Goal: Task Accomplishment & Management: Complete application form

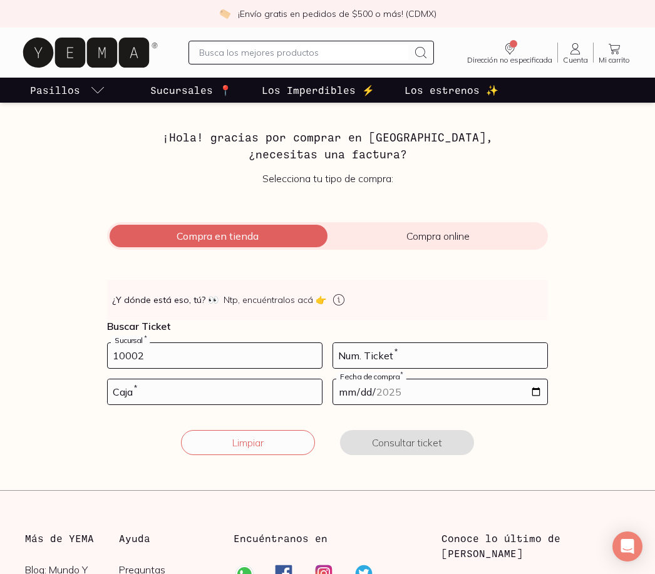
type input "10002"
type input "47"
type input "01"
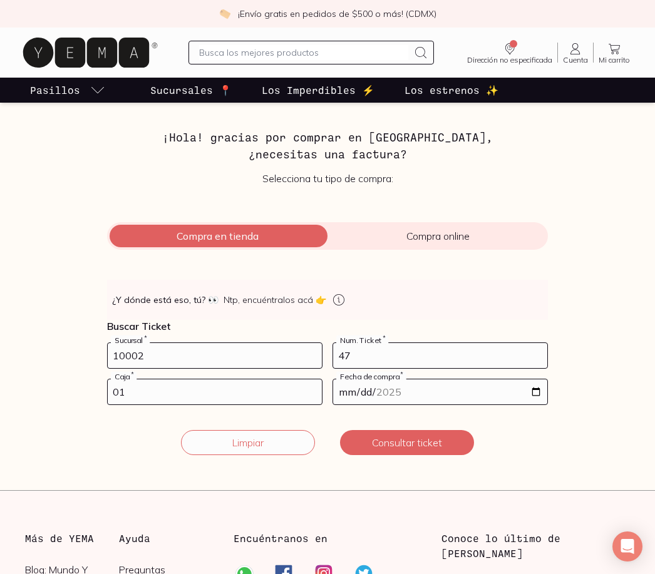
type input "[DATE]"
click at [377, 444] on button "Consultar ticket" at bounding box center [407, 442] width 134 height 25
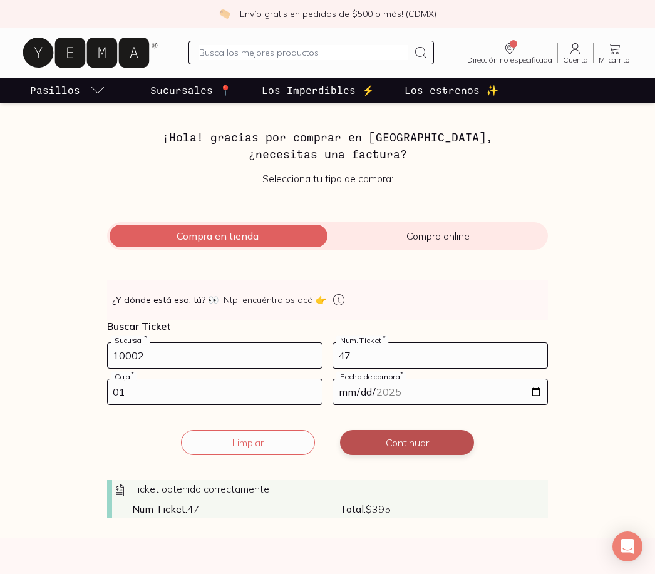
click at [436, 449] on button "Continuar" at bounding box center [407, 442] width 134 height 25
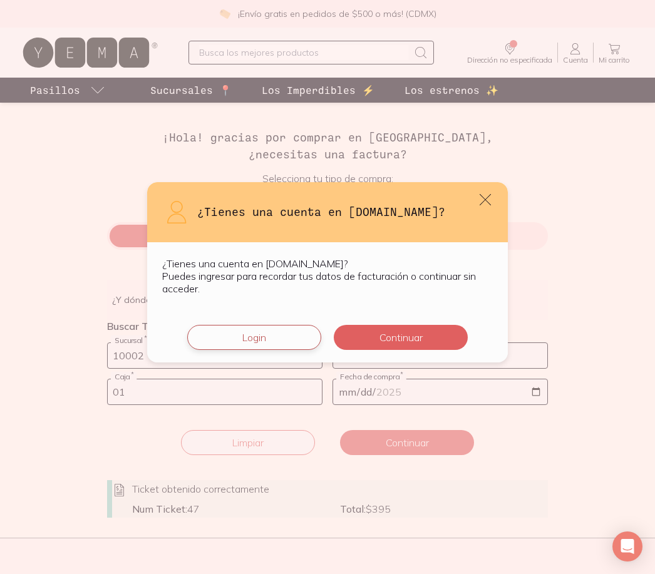
click at [255, 335] on button "Login" at bounding box center [254, 337] width 134 height 25
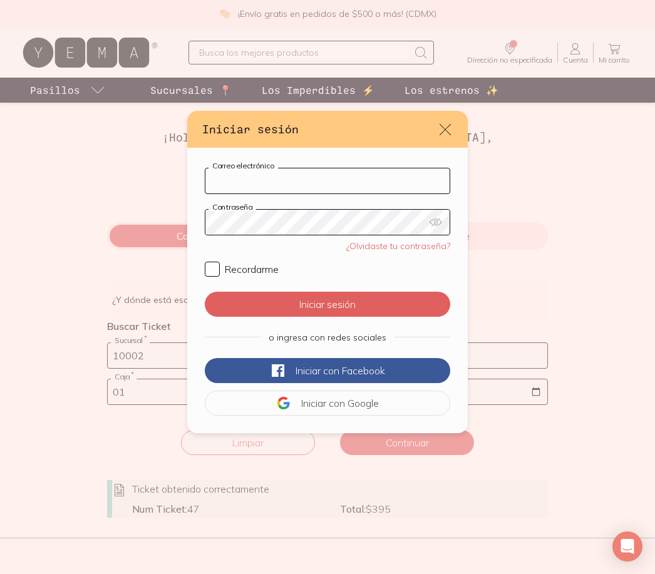
click at [285, 177] on input "Correo electrónico" at bounding box center [327, 180] width 244 height 25
click at [327, 303] on button "Iniciar sesión" at bounding box center [327, 304] width 245 height 25
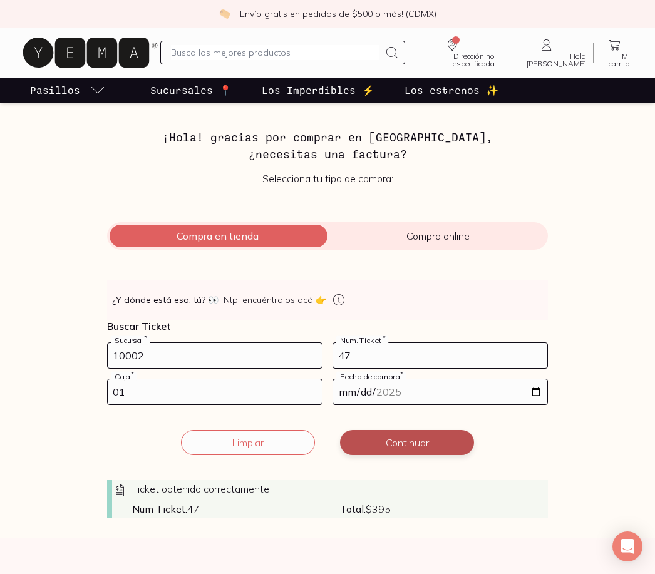
click at [394, 444] on button "Continuar" at bounding box center [407, 442] width 134 height 25
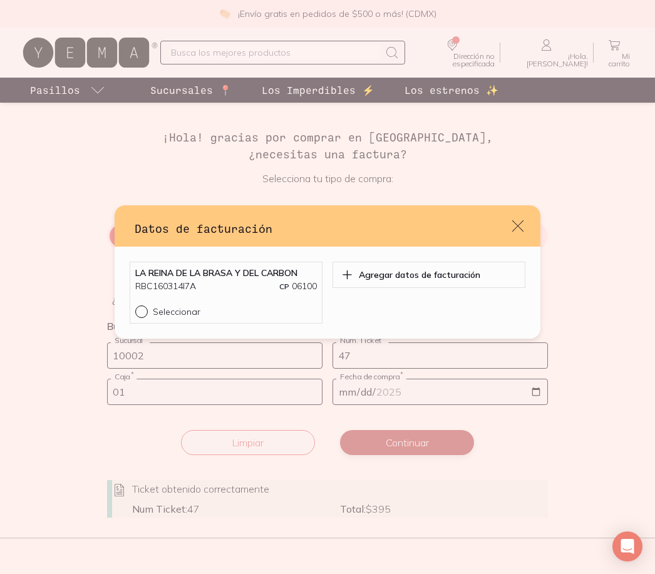
click at [138, 311] on input "Seleccionar" at bounding box center [140, 310] width 10 height 10
radio input "true"
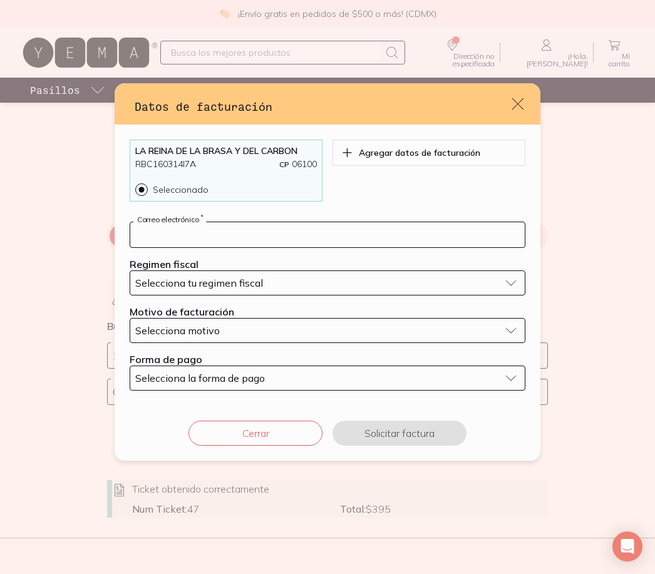
click at [219, 236] on input "default" at bounding box center [327, 234] width 394 height 25
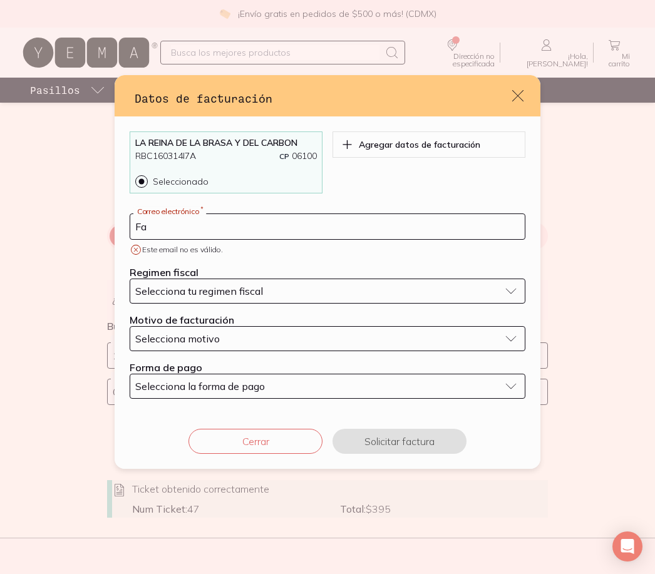
type input "F"
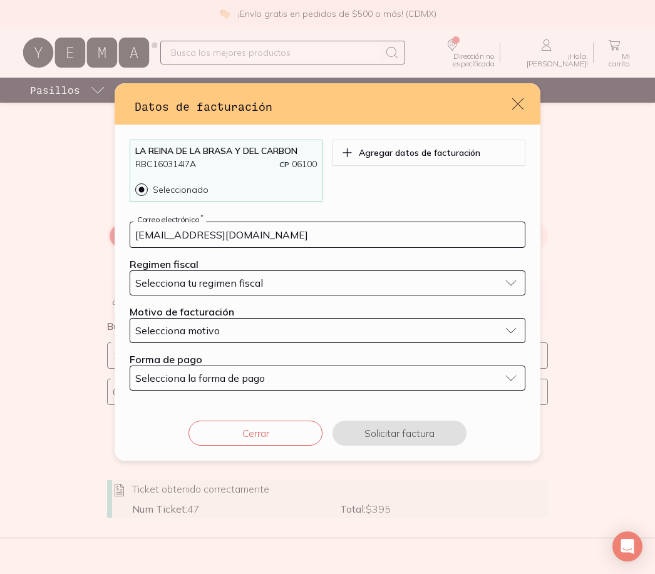
type input "[EMAIL_ADDRESS][DOMAIN_NAME]"
click at [223, 283] on span "Selecciona tu regimen fiscal" at bounding box center [199, 283] width 128 height 13
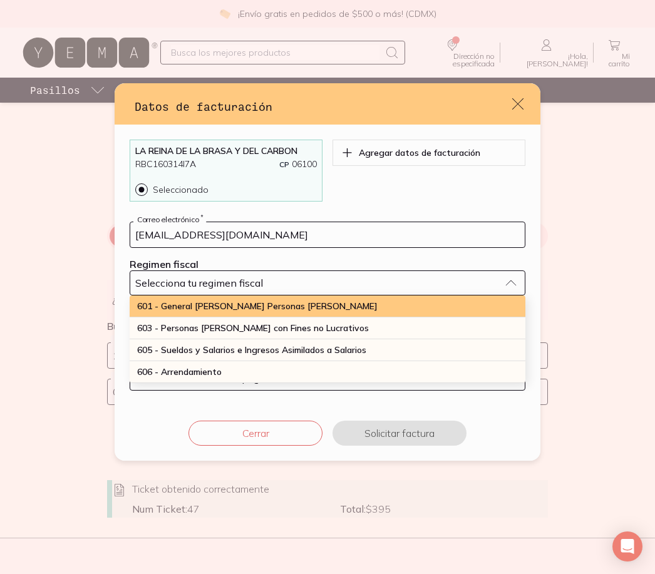
click at [250, 304] on span "601 - General [PERSON_NAME] Personas [PERSON_NAME]" at bounding box center [257, 305] width 240 height 11
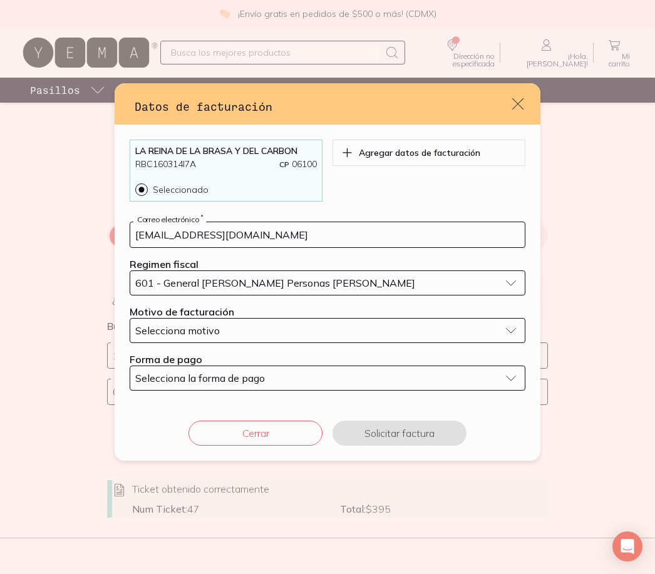
click at [240, 333] on div "Selecciona motivo" at bounding box center [317, 330] width 364 height 13
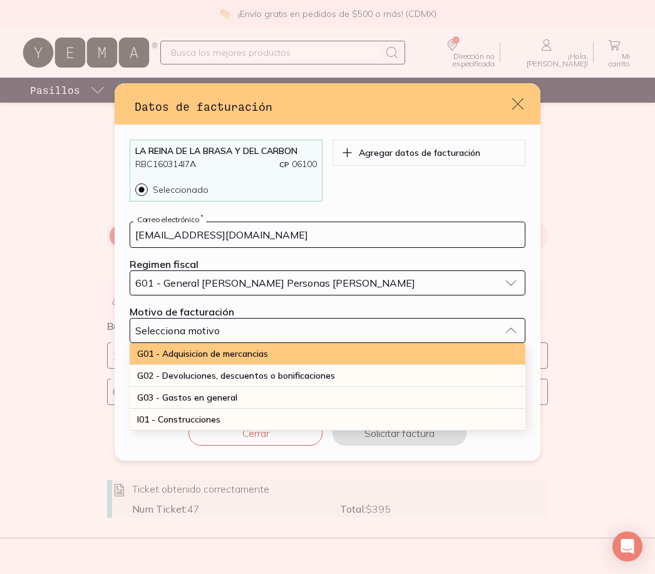
click at [256, 352] on span "G01 - Adquisicion de mercancias" at bounding box center [202, 353] width 131 height 11
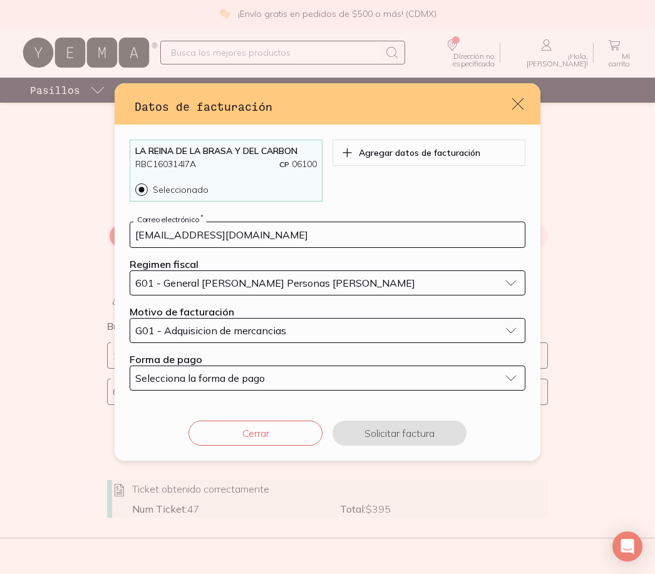
click at [240, 380] on span "Selecciona la forma de pago" at bounding box center [200, 378] width 130 height 13
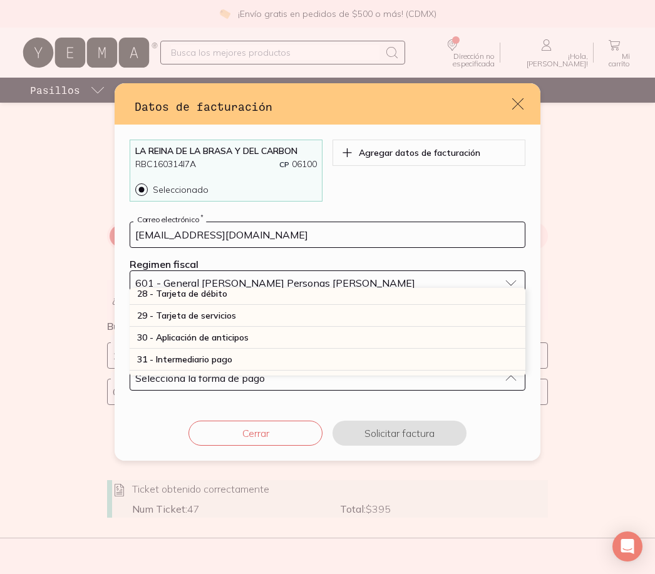
scroll to position [372, 0]
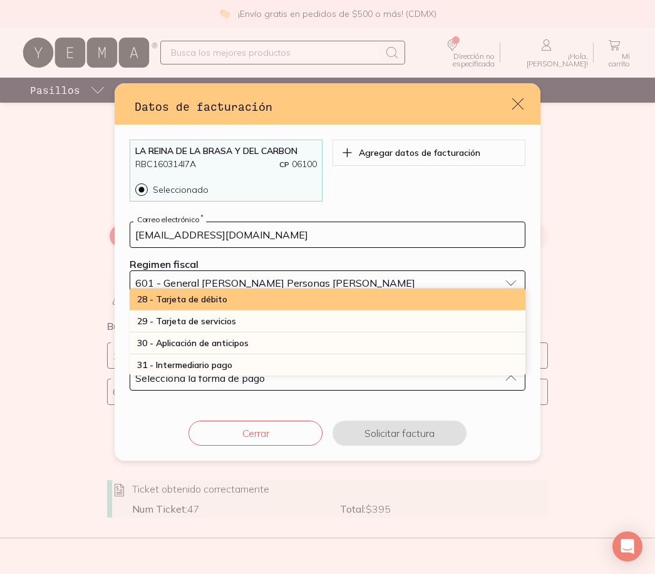
click at [233, 302] on div "28 - Tarjeta de débito" at bounding box center [327, 299] width 395 height 22
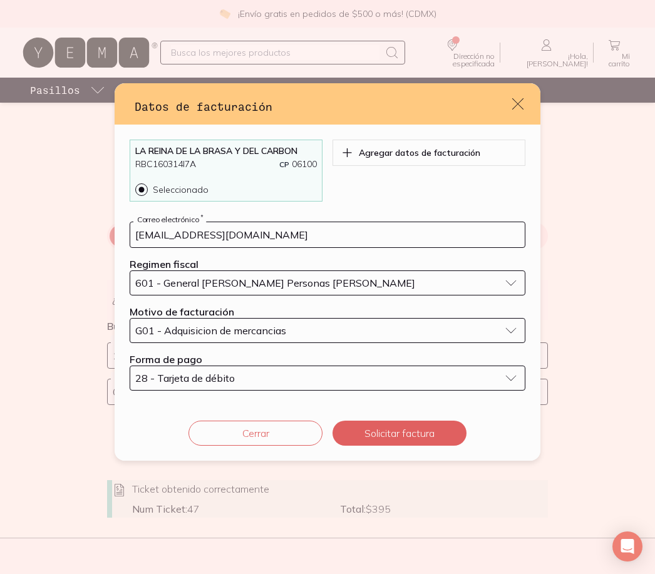
click at [285, 232] on input "[EMAIL_ADDRESS][DOMAIN_NAME]" at bounding box center [327, 234] width 394 height 25
click at [284, 232] on input "[EMAIL_ADDRESS][DOMAIN_NAME]" at bounding box center [327, 234] width 394 height 25
click at [283, 235] on input "[EMAIL_ADDRESS][DOMAIN_NAME]" at bounding box center [327, 234] width 394 height 25
click at [404, 432] on button "Solicitar factura" at bounding box center [399, 433] width 134 height 25
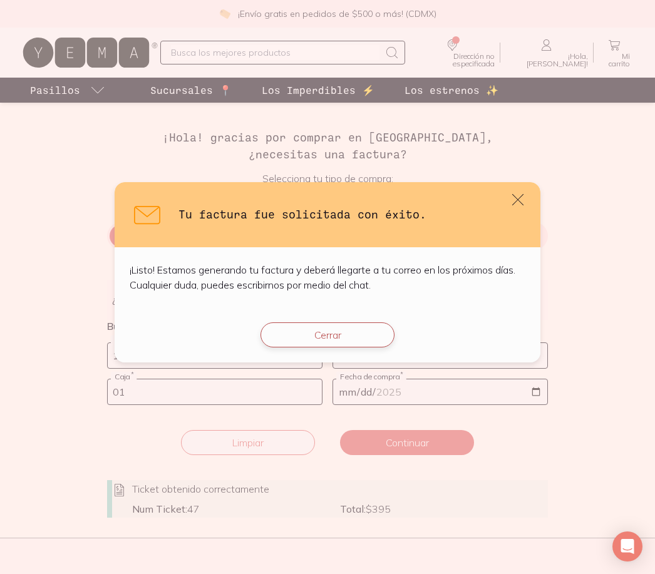
click at [347, 339] on button "Cerrar" at bounding box center [327, 334] width 134 height 25
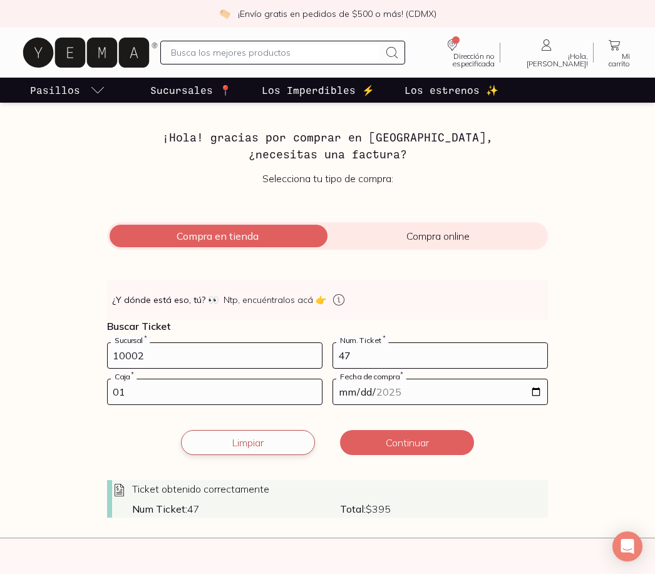
click at [250, 441] on button "Limpiar" at bounding box center [248, 442] width 134 height 25
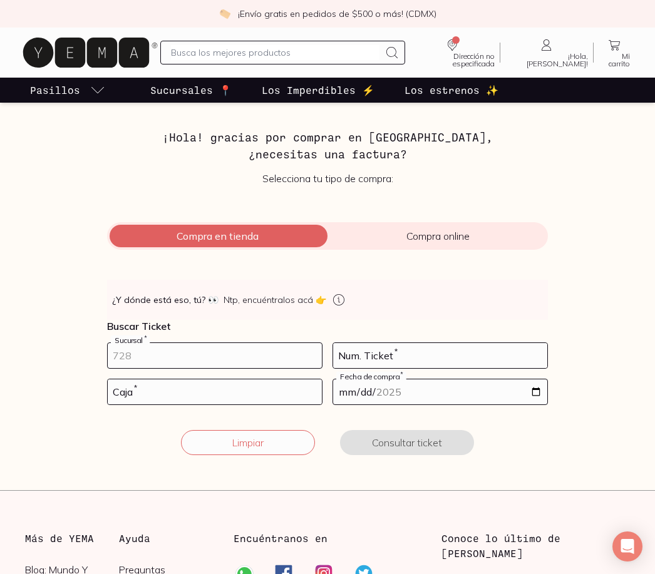
click at [217, 350] on input "number" at bounding box center [215, 355] width 214 height 25
type input "10002"
type input "193"
type input "01"
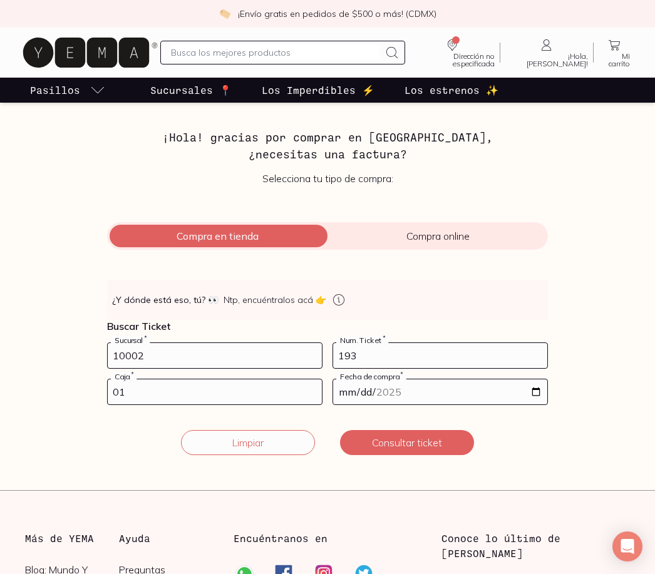
type input "[DATE]"
click at [386, 447] on button "Consultar ticket" at bounding box center [407, 442] width 134 height 25
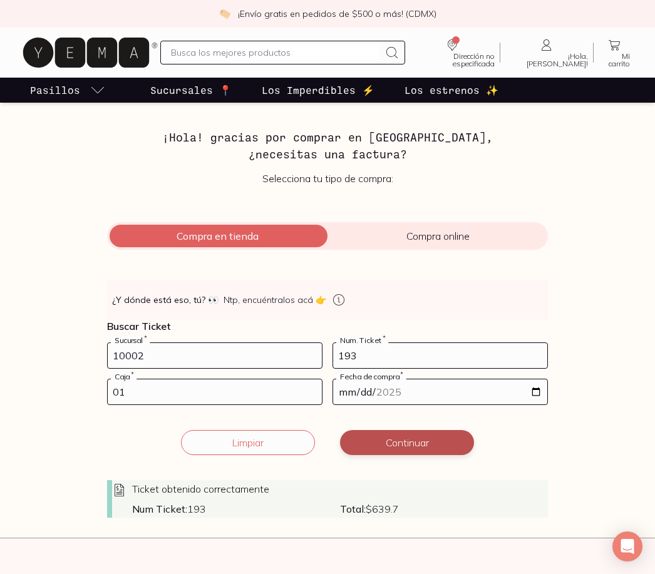
click at [386, 446] on button "Continuar" at bounding box center [407, 442] width 134 height 25
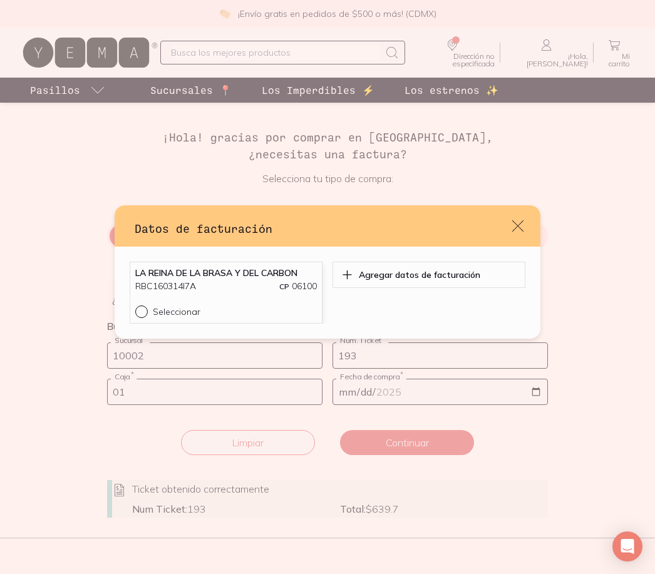
click at [146, 305] on div "default" at bounding box center [144, 311] width 18 height 13
click at [145, 305] on input "Seleccionar" at bounding box center [140, 310] width 10 height 10
radio input "true"
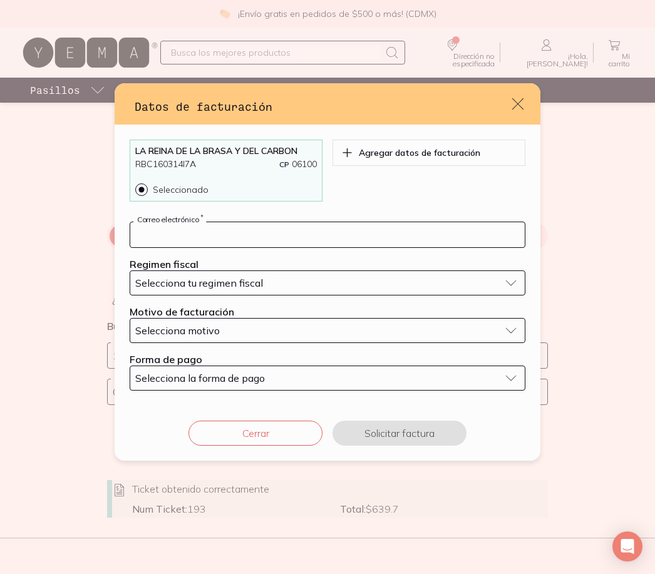
click at [235, 240] on input "default" at bounding box center [327, 234] width 394 height 25
paste input "[EMAIL_ADDRESS][DOMAIN_NAME]"
type input "[EMAIL_ADDRESS][DOMAIN_NAME]"
click at [265, 279] on div "Selecciona tu regimen fiscal" at bounding box center [317, 283] width 364 height 13
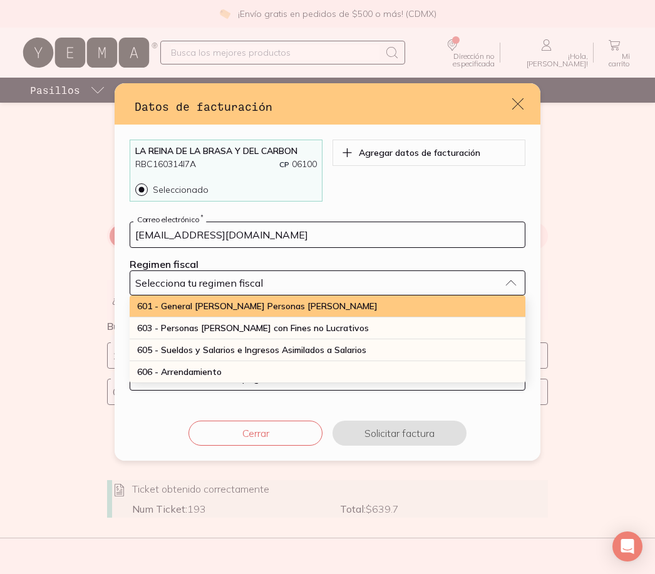
click at [244, 306] on span "601 - General [PERSON_NAME] Personas [PERSON_NAME]" at bounding box center [257, 305] width 240 height 11
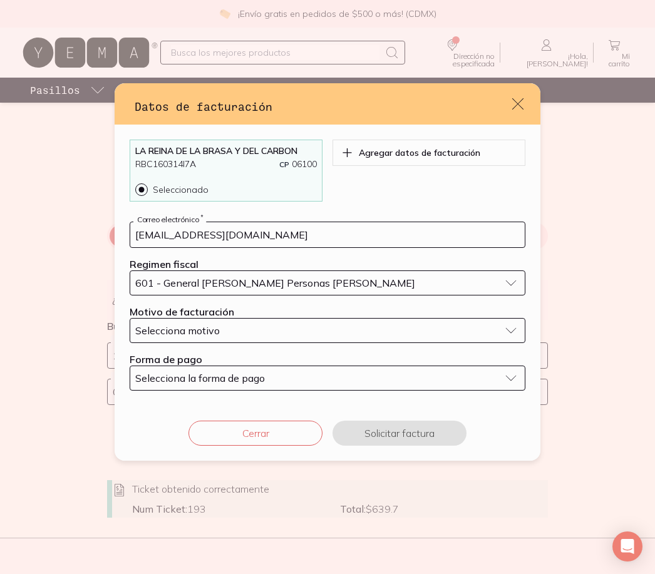
click at [238, 332] on div "Selecciona motivo" at bounding box center [317, 330] width 364 height 13
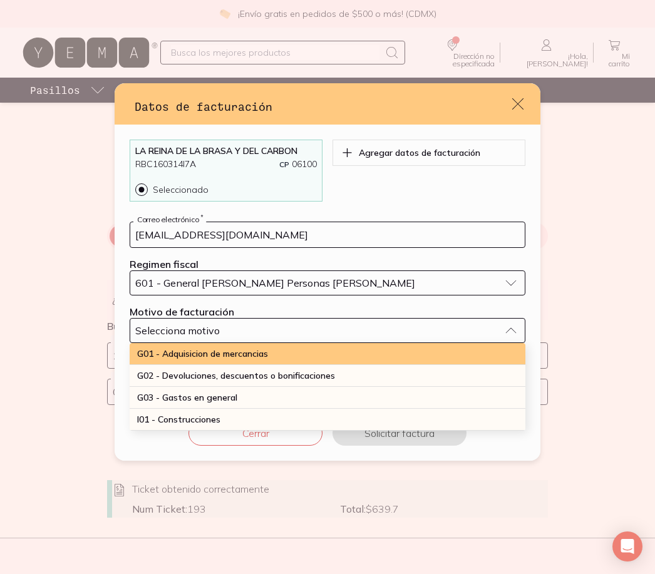
click at [244, 355] on span "G01 - Adquisicion de mercancias" at bounding box center [202, 353] width 131 height 11
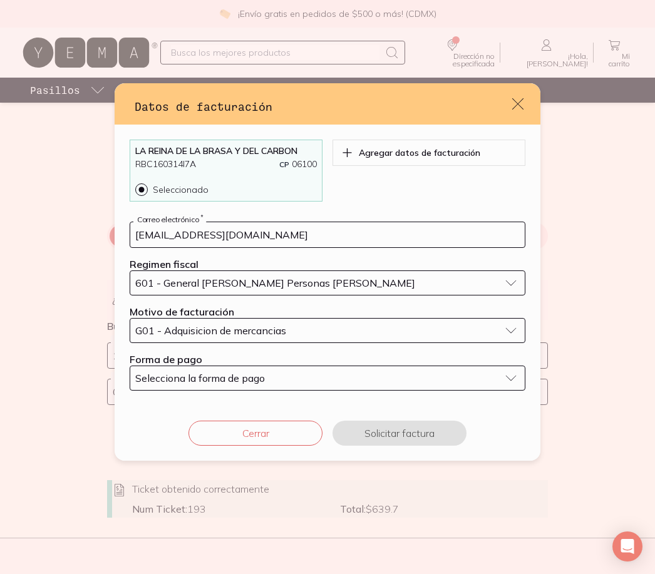
click at [235, 375] on span "Selecciona la forma de pago" at bounding box center [200, 378] width 130 height 13
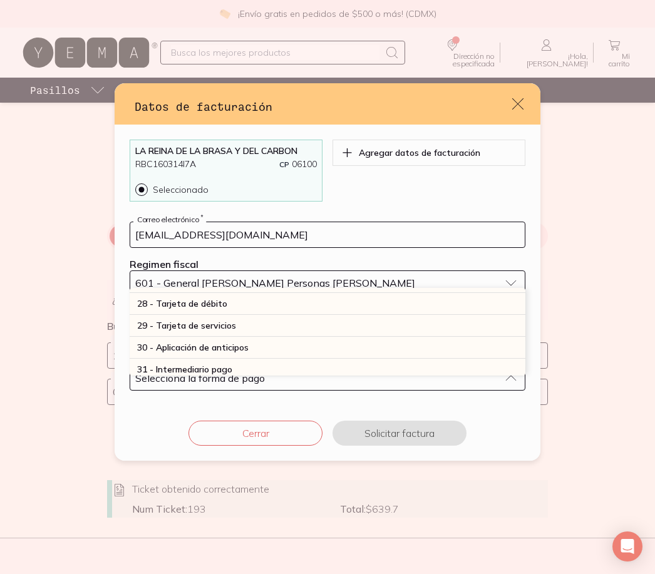
scroll to position [366, 0]
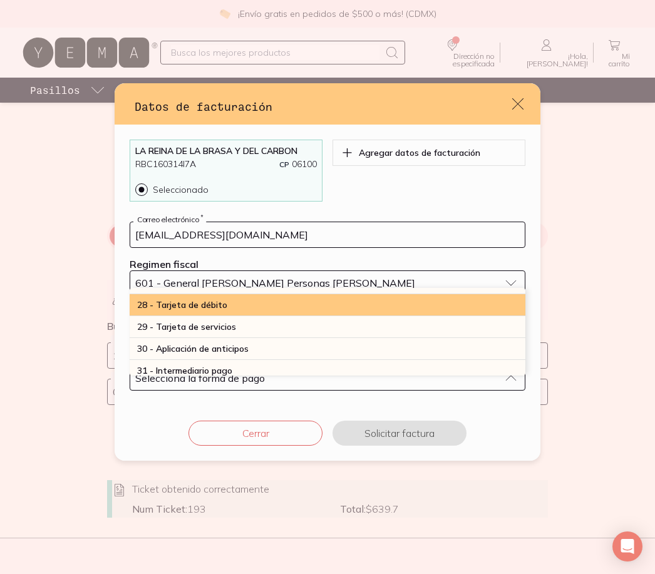
click at [237, 301] on div "28 - Tarjeta de débito" at bounding box center [327, 305] width 395 height 22
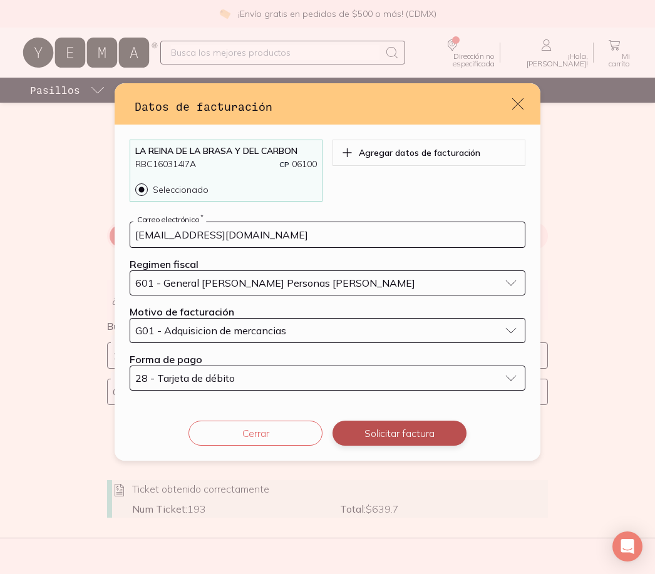
click at [397, 432] on button "Solicitar factura" at bounding box center [399, 433] width 134 height 25
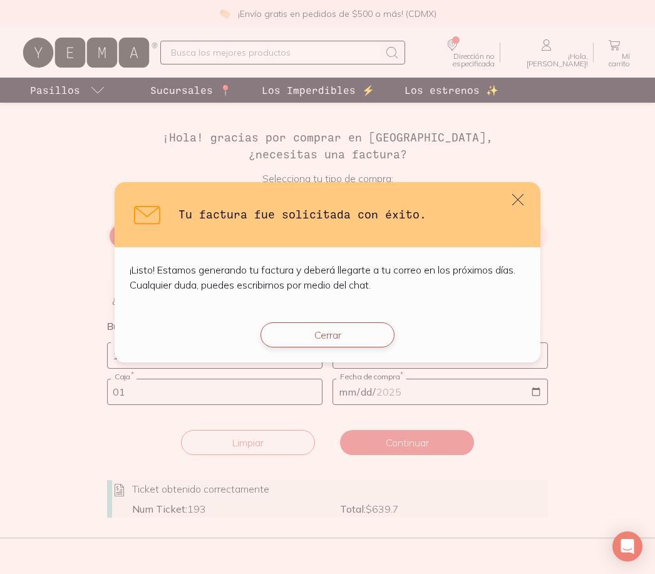
click at [338, 328] on button "Cerrar" at bounding box center [327, 334] width 134 height 25
